Goal: Participate in discussion: Engage in conversation with other users on a specific topic

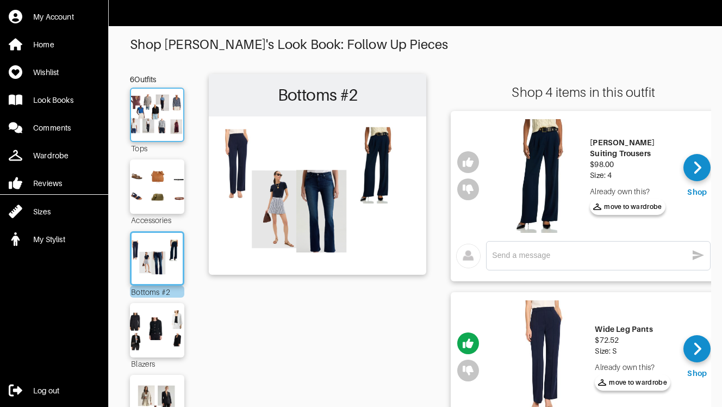
scroll to position [87, 0]
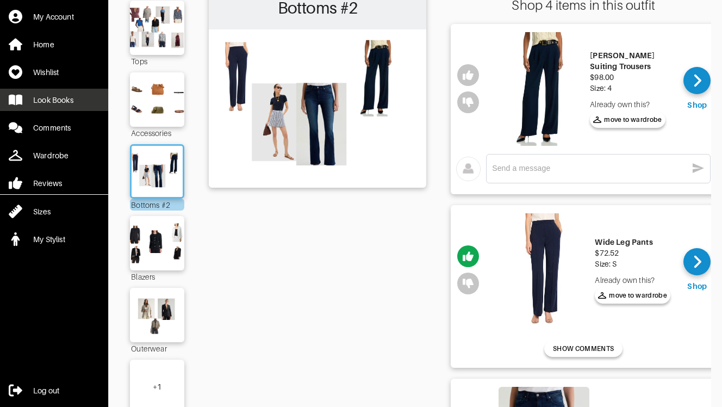
click at [53, 97] on div "Look Books" at bounding box center [53, 100] width 40 height 11
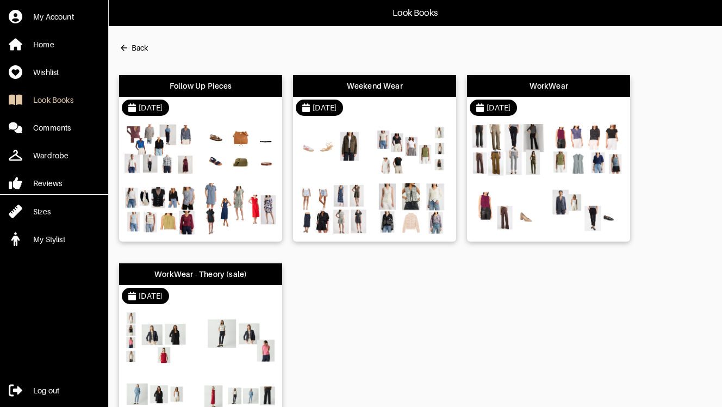
click at [211, 82] on div "Follow Up Pieces" at bounding box center [201, 85] width 63 height 11
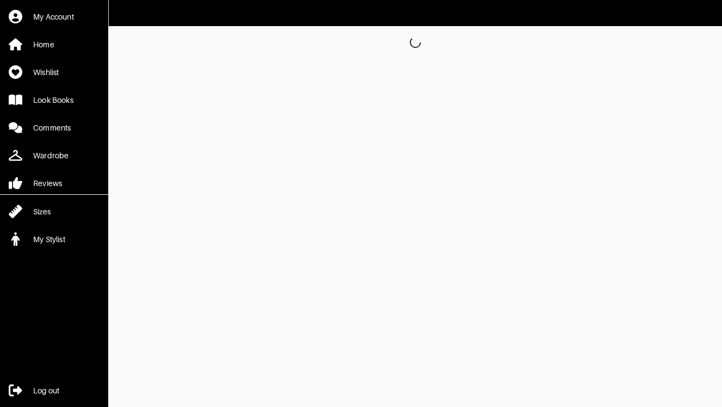
click at [211, 59] on html "My Account Home Wishlist Look Books Comments Wardrobe Reviews Sizes My Stylist …" at bounding box center [361, 29] width 722 height 59
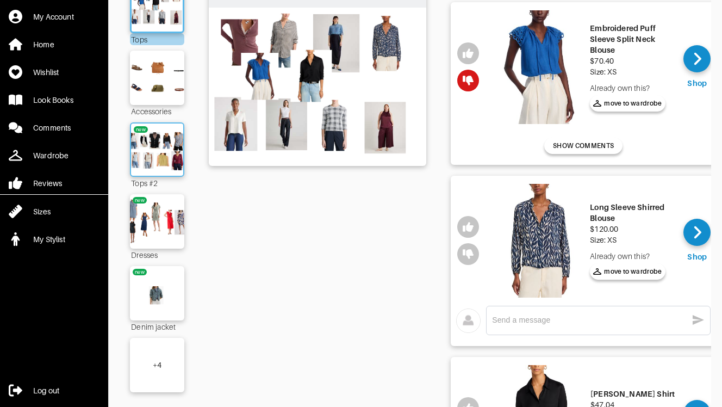
click at [161, 158] on img at bounding box center [157, 149] width 59 height 41
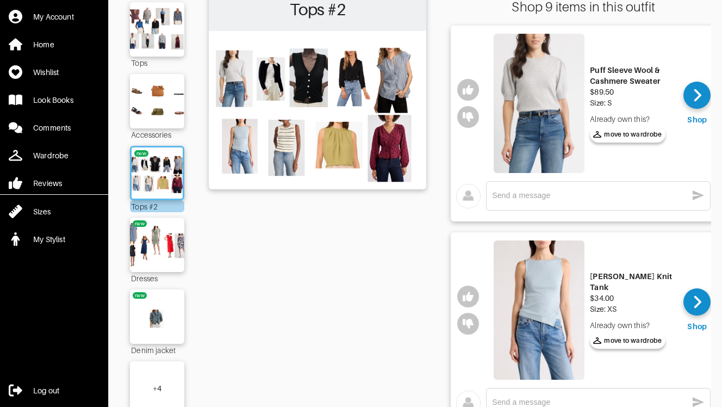
scroll to position [64, 0]
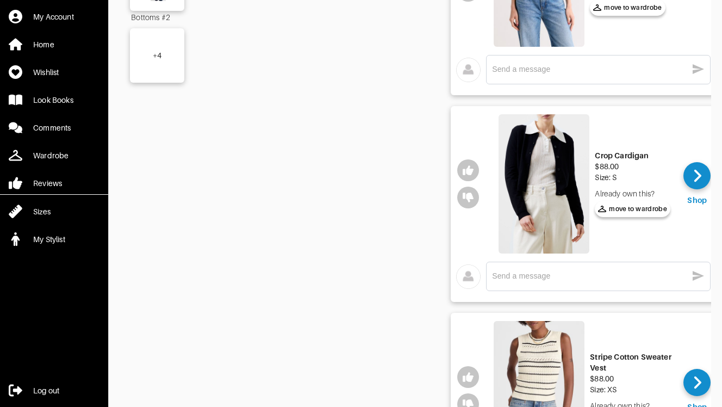
scroll to position [0, 0]
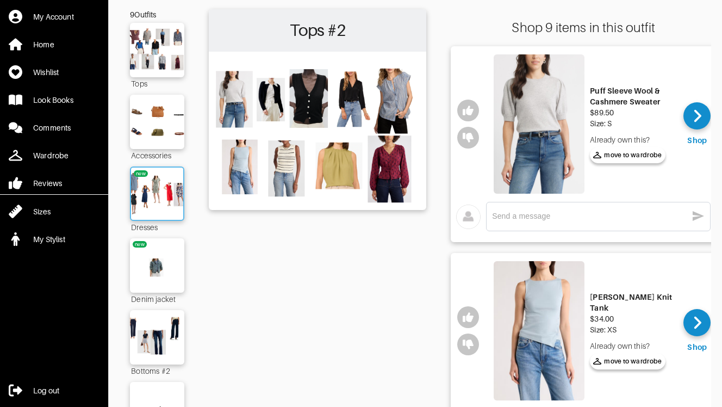
scroll to position [65, 0]
click at [170, 208] on img at bounding box center [157, 192] width 59 height 41
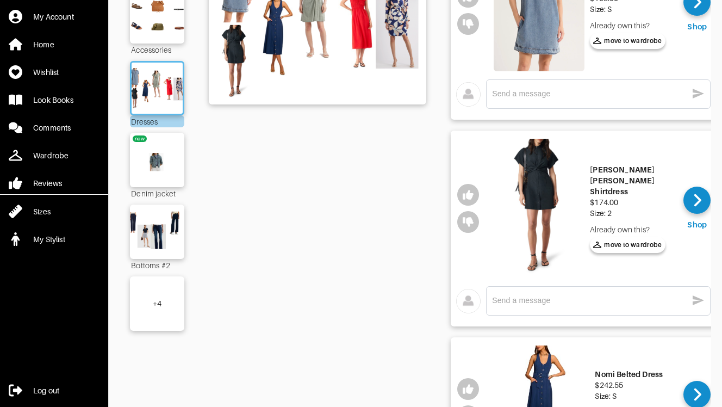
scroll to position [73, 0]
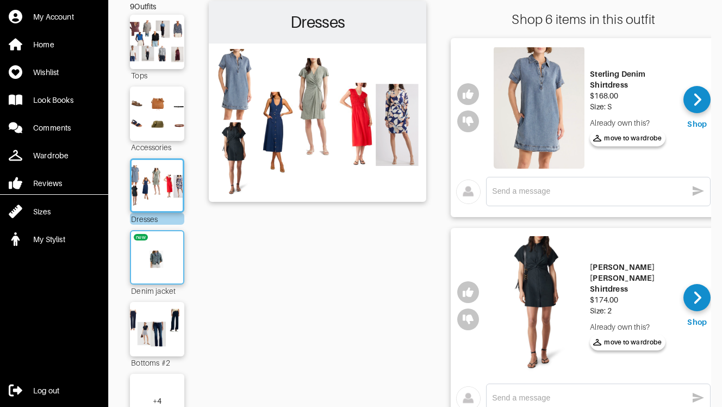
click at [167, 266] on img at bounding box center [157, 257] width 59 height 41
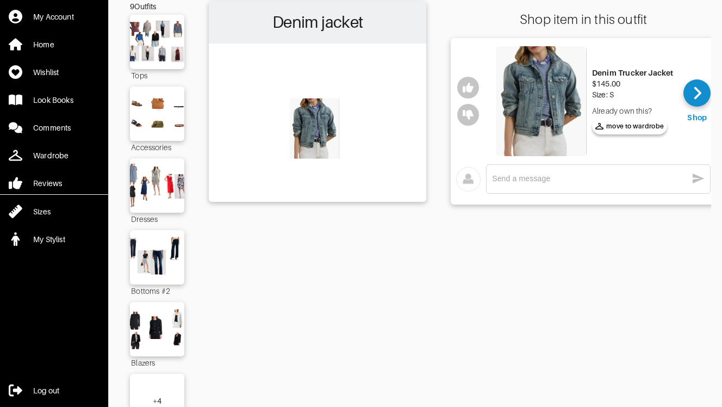
click at [220, 272] on div "Denim jacket" at bounding box center [318, 220] width 218 height 439
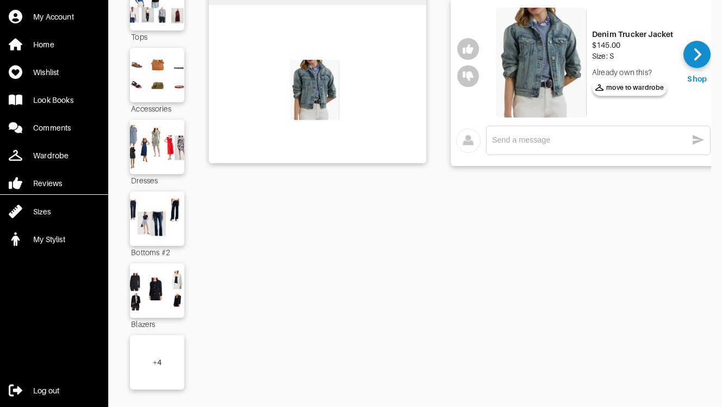
scroll to position [115, 0]
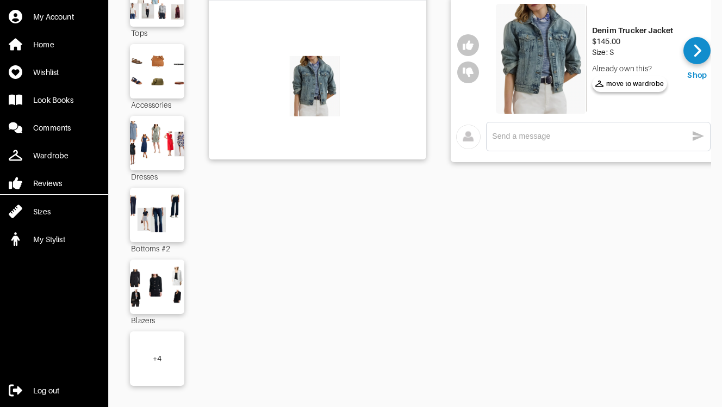
click at [175, 339] on div "+ 4" at bounding box center [157, 358] width 54 height 54
click at [245, 340] on div "Denim jacket" at bounding box center [318, 297] width 218 height 676
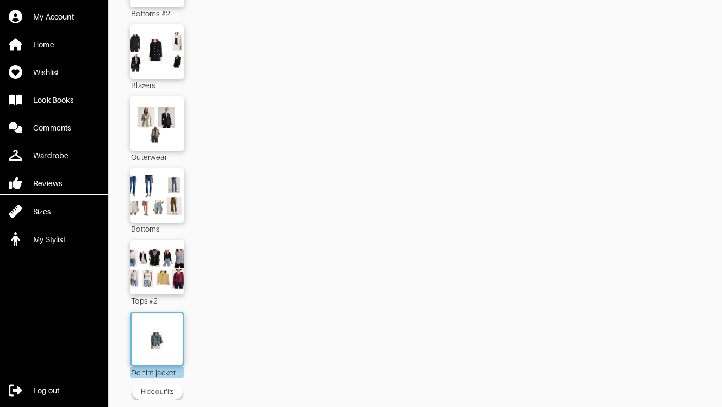
scroll to position [351, 0]
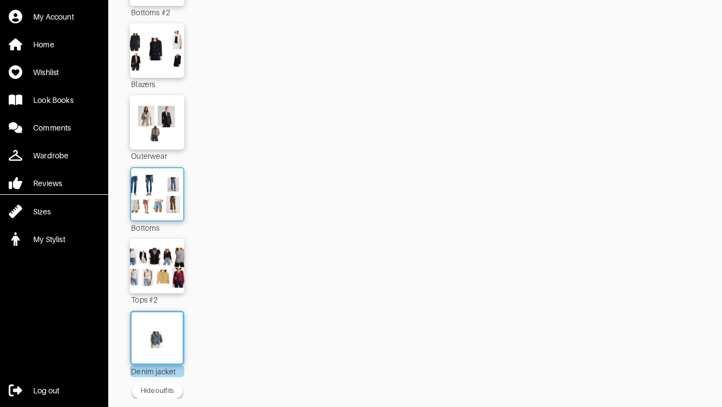
click at [167, 205] on img at bounding box center [157, 193] width 59 height 41
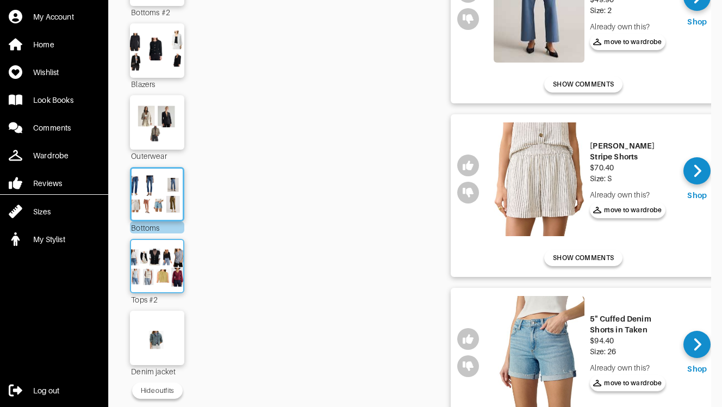
click at [173, 272] on img at bounding box center [157, 265] width 59 height 41
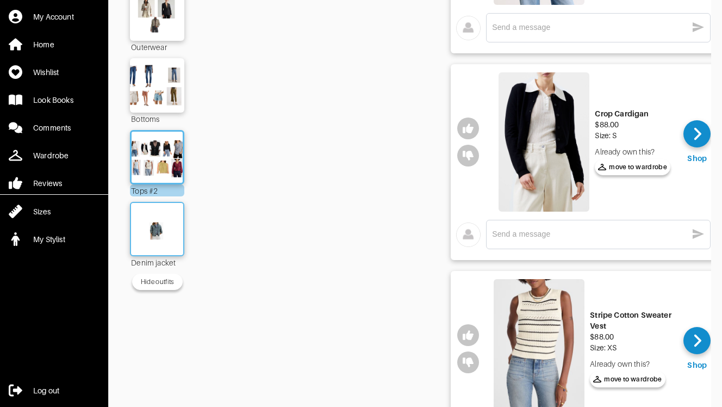
click at [160, 232] on img at bounding box center [157, 228] width 59 height 41
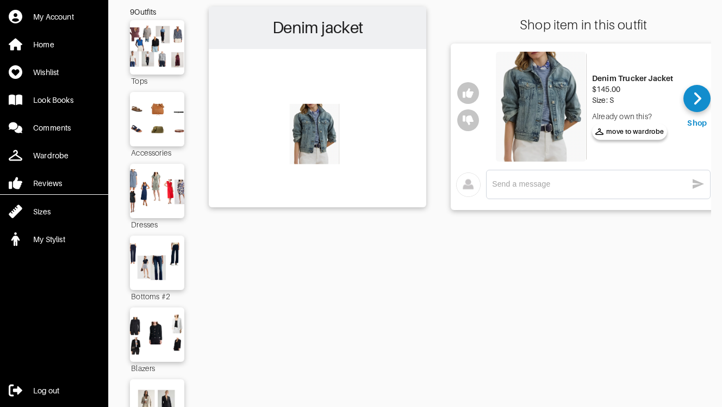
scroll to position [47, 0]
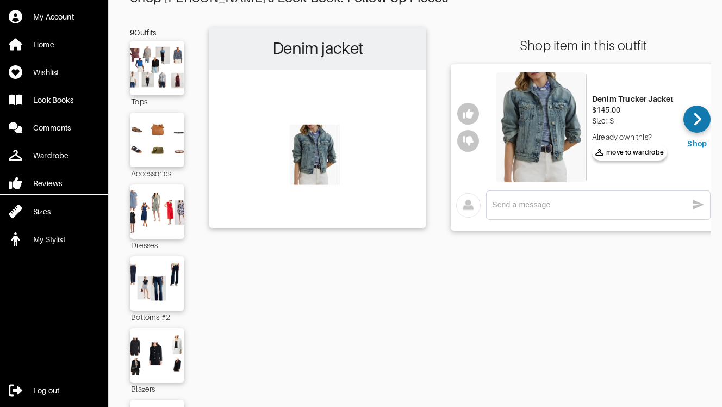
click at [691, 120] on div at bounding box center [697, 118] width 27 height 27
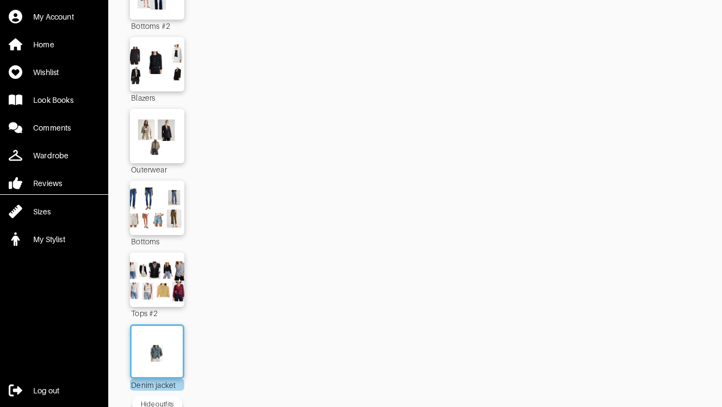
scroll to position [351, 0]
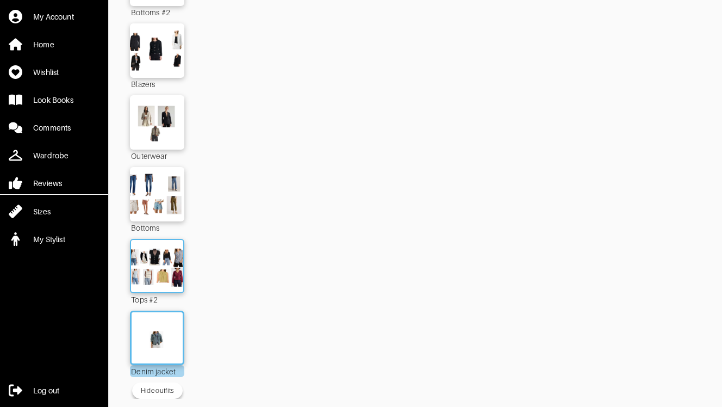
click at [168, 272] on img at bounding box center [157, 265] width 59 height 41
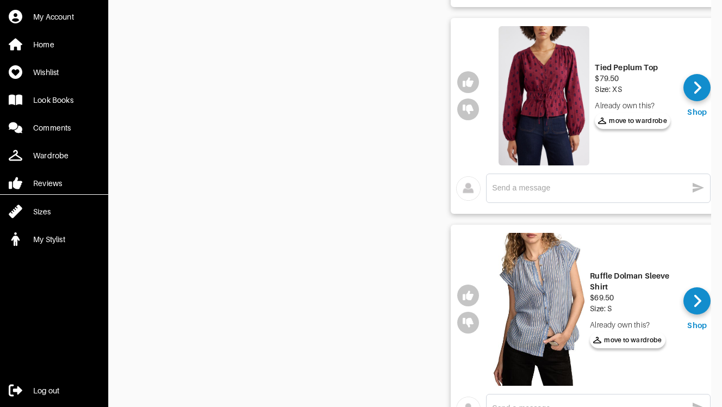
scroll to position [1554, 0]
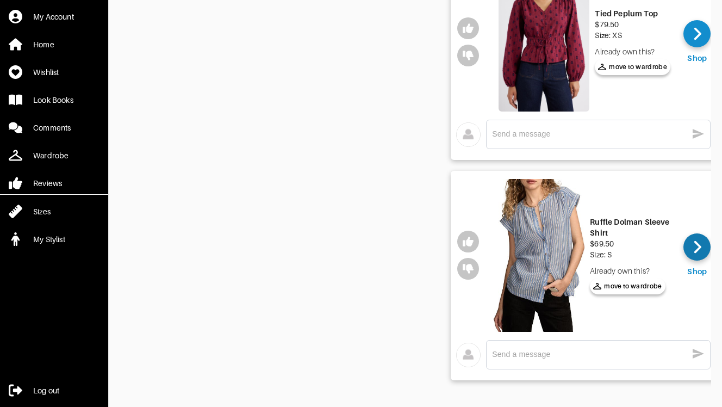
click at [696, 245] on icon at bounding box center [697, 247] width 8 height 16
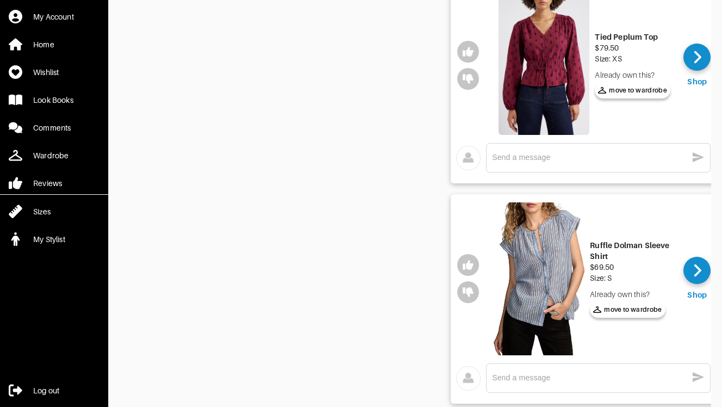
scroll to position [1511, 0]
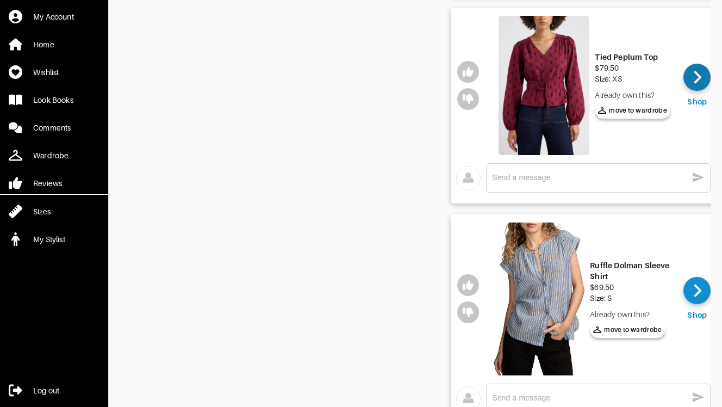
click at [698, 76] on icon at bounding box center [697, 77] width 7 height 13
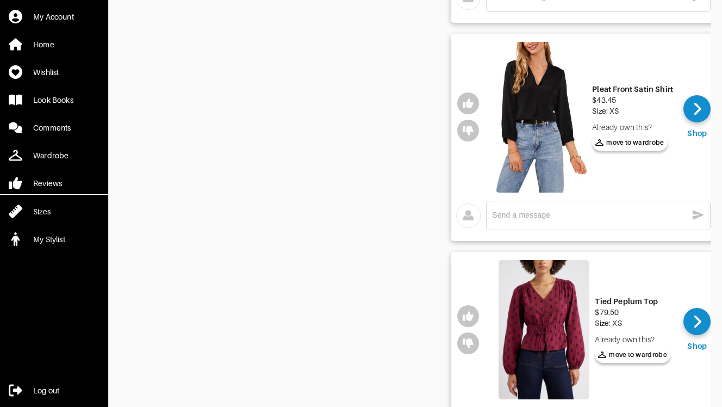
scroll to position [1250, 0]
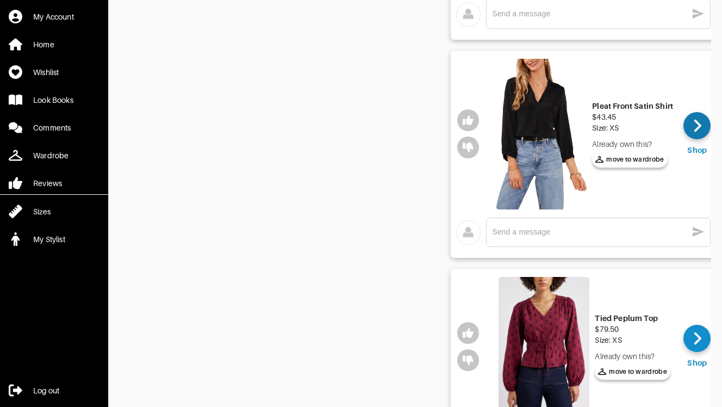
click at [706, 119] on div at bounding box center [697, 125] width 27 height 27
click at [557, 240] on div "x" at bounding box center [598, 231] width 213 height 17
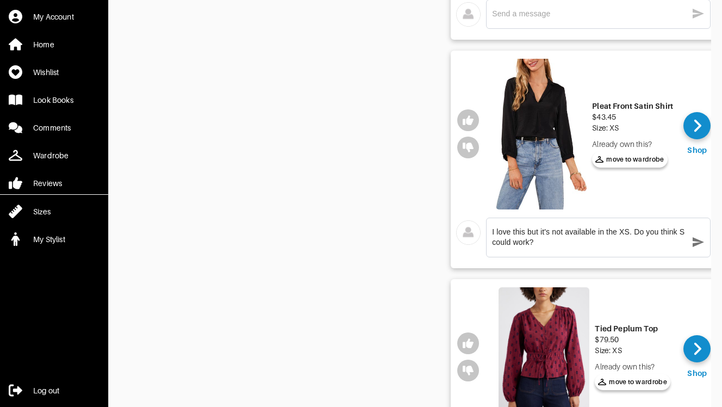
type textarea "I love this but it's not available in the XS. Do you think S could work?"
click at [698, 245] on icon "button" at bounding box center [698, 241] width 13 height 13
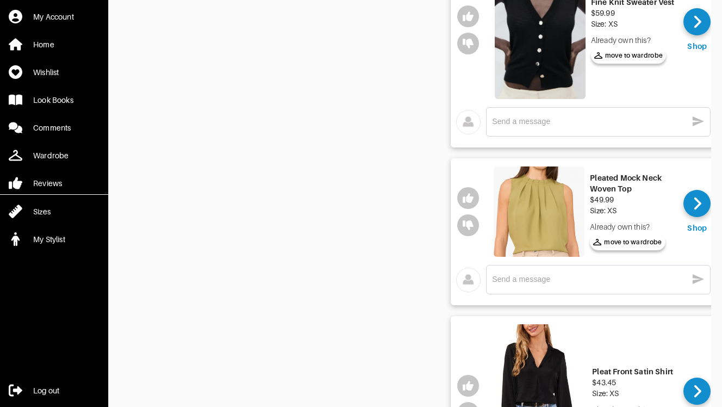
scroll to position [1000, 0]
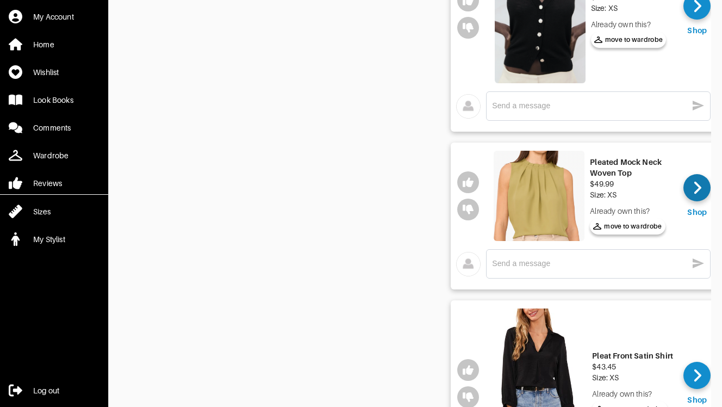
click at [699, 188] on icon at bounding box center [697, 188] width 7 height 13
click at [537, 263] on textarea at bounding box center [589, 263] width 195 height 10
type textarea "No XS available for this one either :/"
click at [697, 263] on icon "button" at bounding box center [698, 263] width 13 height 13
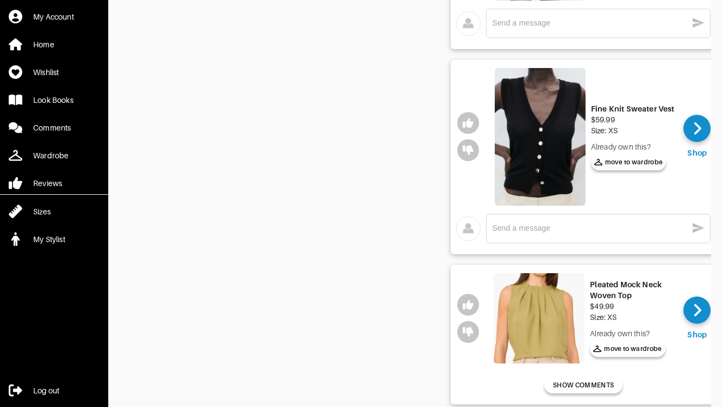
scroll to position [870, 0]
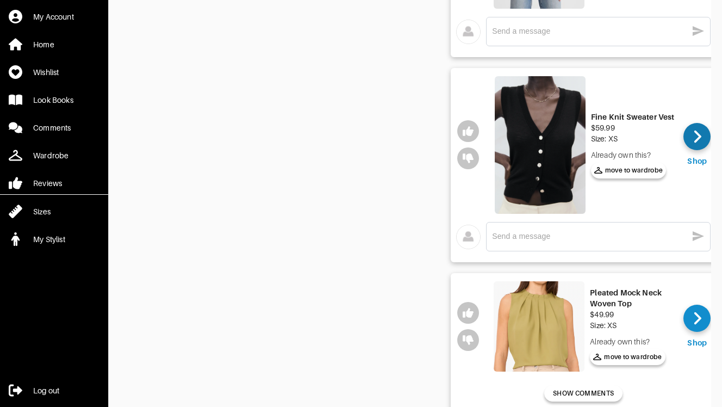
click at [693, 143] on icon at bounding box center [697, 136] width 8 height 16
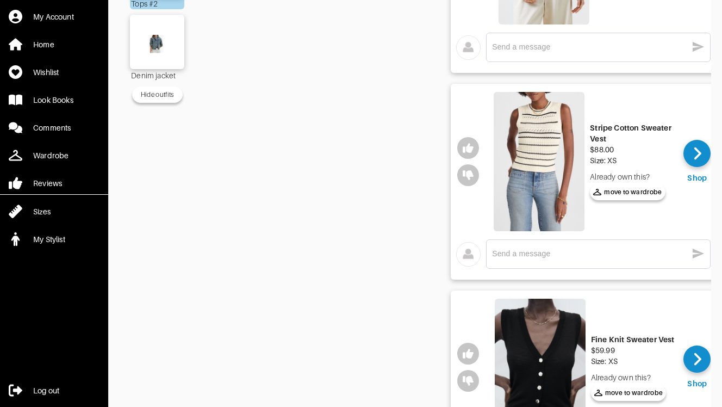
scroll to position [630, 0]
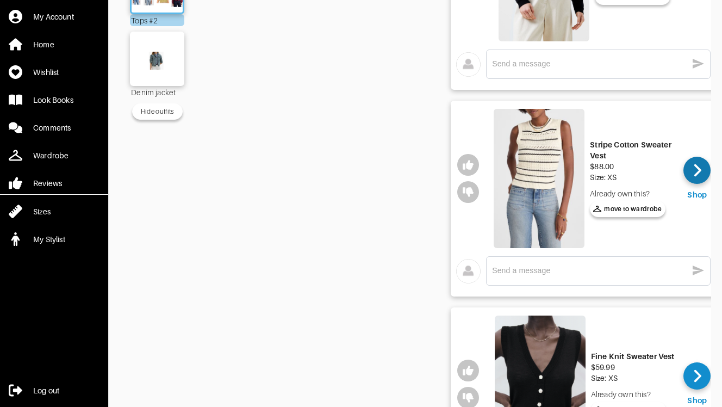
click at [696, 167] on icon at bounding box center [697, 170] width 8 height 16
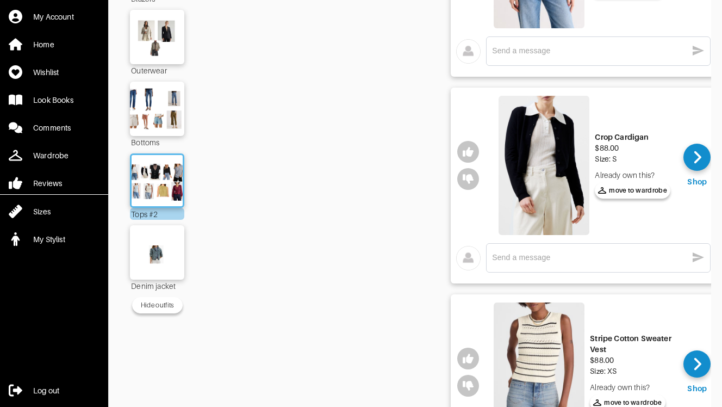
scroll to position [434, 0]
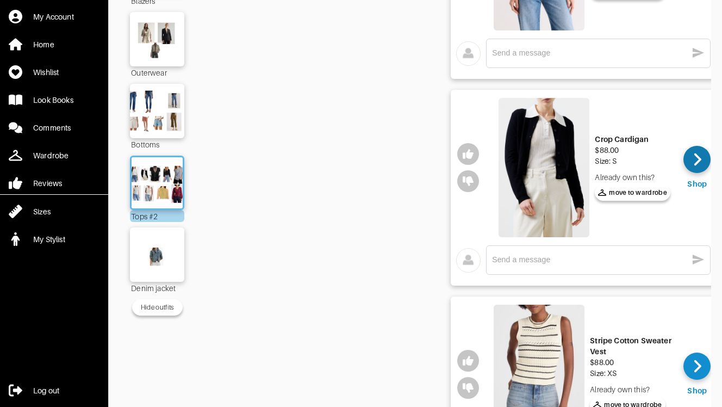
click at [700, 154] on icon at bounding box center [697, 159] width 8 height 16
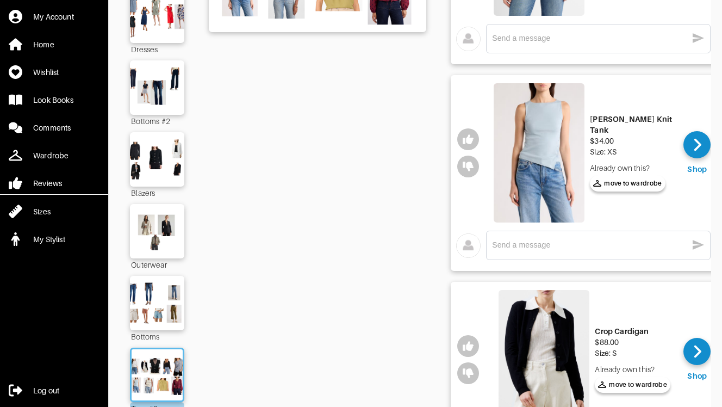
scroll to position [217, 0]
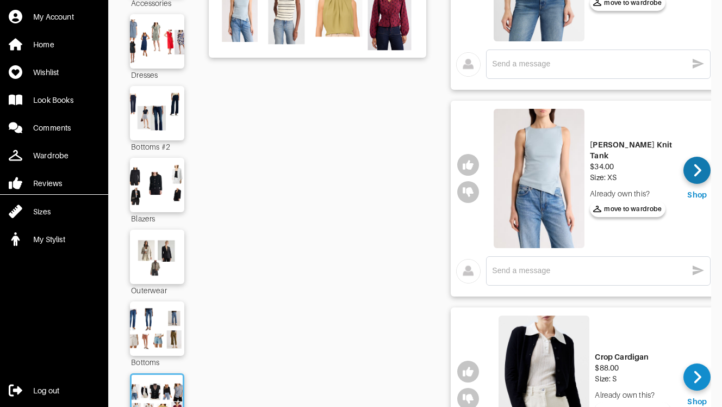
click at [699, 170] on icon at bounding box center [697, 170] width 7 height 13
click at [568, 272] on textarea at bounding box center [589, 270] width 195 height 10
type textarea "Ah sad, they don't have a blue XS. Should I try black?"
click at [701, 269] on icon "button" at bounding box center [698, 270] width 11 height 10
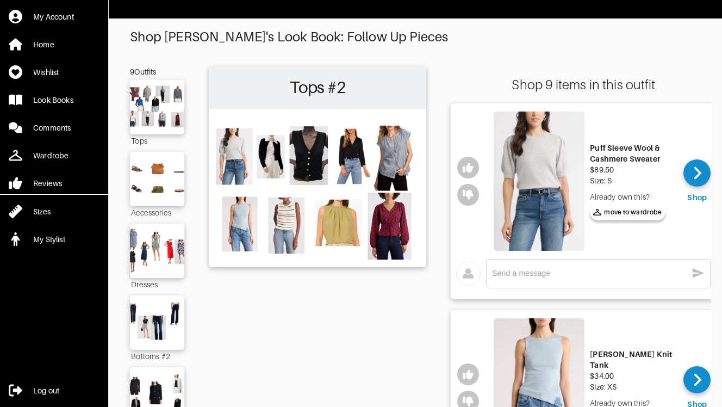
scroll to position [0, 0]
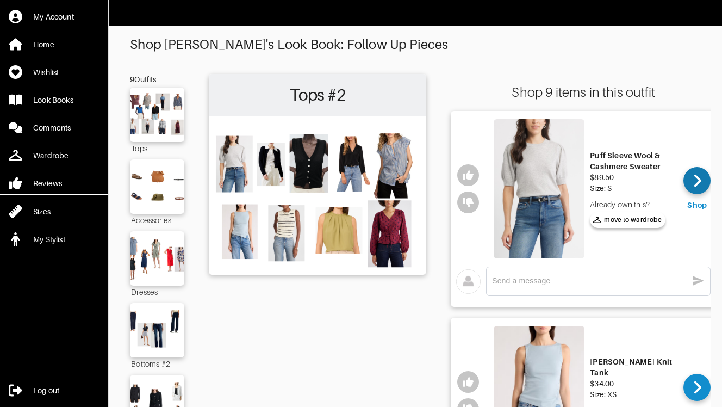
click at [696, 182] on icon at bounding box center [697, 180] width 8 height 16
click at [160, 346] on img at bounding box center [157, 329] width 59 height 41
click at [180, 338] on img at bounding box center [157, 329] width 59 height 41
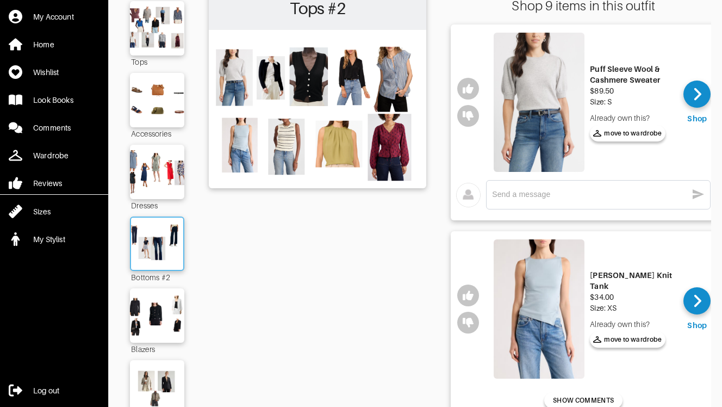
scroll to position [87, 0]
click at [151, 221] on div at bounding box center [157, 243] width 54 height 54
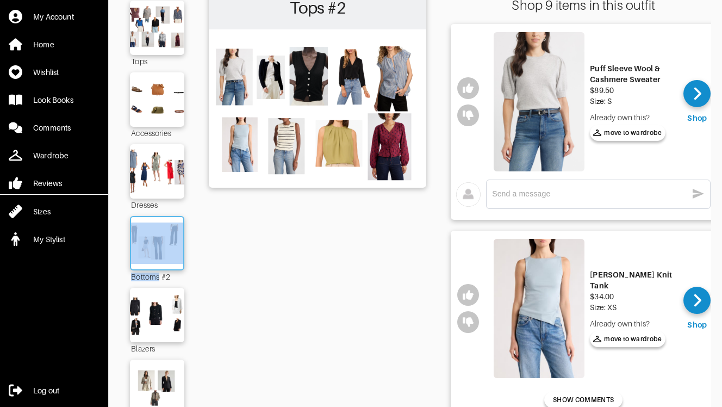
click at [151, 221] on div at bounding box center [157, 243] width 54 height 54
click at [155, 227] on img at bounding box center [157, 242] width 59 height 41
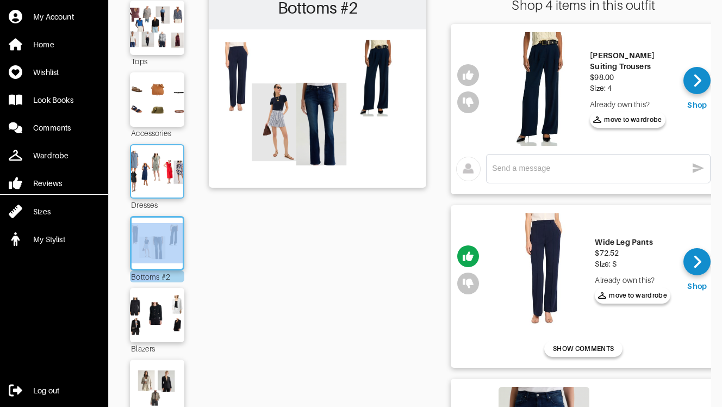
click at [148, 153] on img at bounding box center [157, 171] width 59 height 41
click at [157, 181] on img at bounding box center [157, 171] width 59 height 41
click at [162, 168] on img at bounding box center [157, 171] width 59 height 41
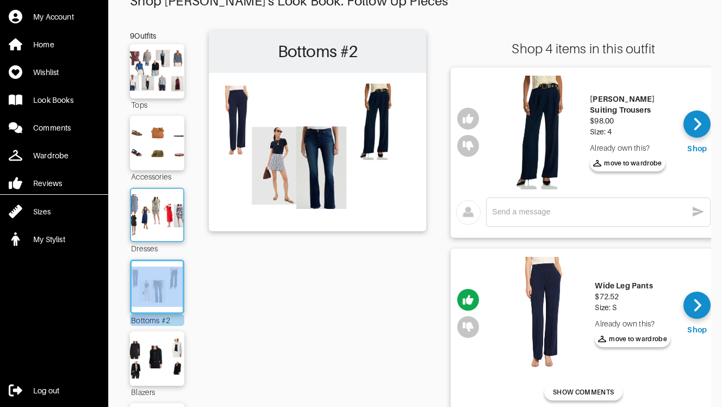
scroll to position [22, 0]
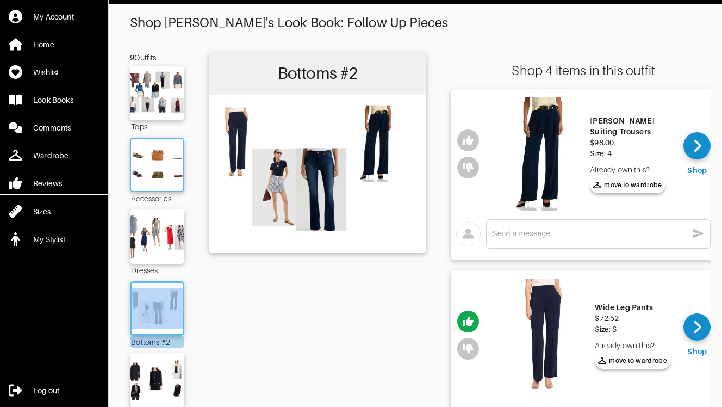
click at [158, 164] on img at bounding box center [157, 164] width 59 height 41
click at [169, 103] on img at bounding box center [157, 92] width 59 height 41
click at [163, 239] on img at bounding box center [157, 236] width 59 height 41
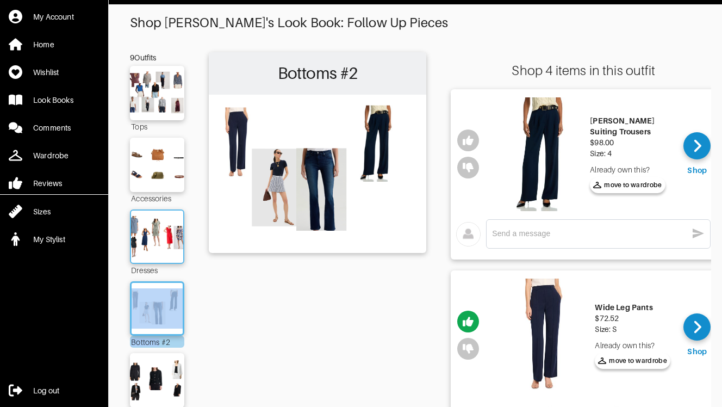
click at [163, 239] on img at bounding box center [157, 236] width 59 height 41
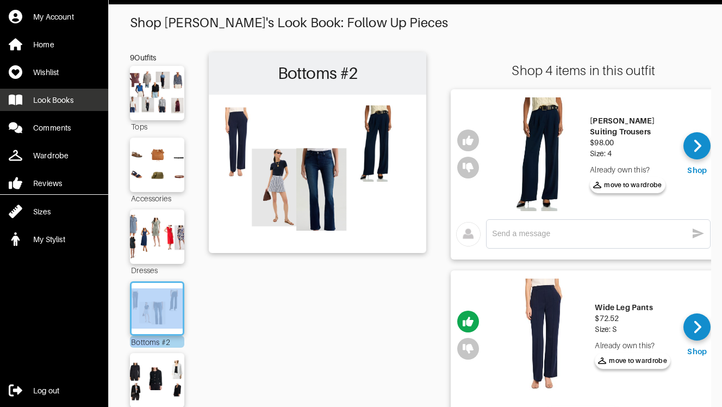
click at [57, 102] on div "Look Books" at bounding box center [53, 100] width 40 height 11
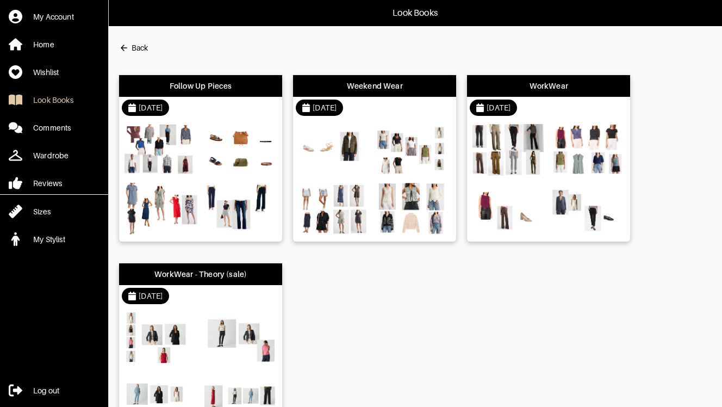
click at [232, 92] on div "Follow Up Pieces" at bounding box center [200, 86] width 163 height 22
click at [232, 92] on html "Look Books My Account Home Wishlist Look Books Comments Wardrobe Reviews Sizes …" at bounding box center [361, 225] width 722 height 451
